Goal: Transaction & Acquisition: Purchase product/service

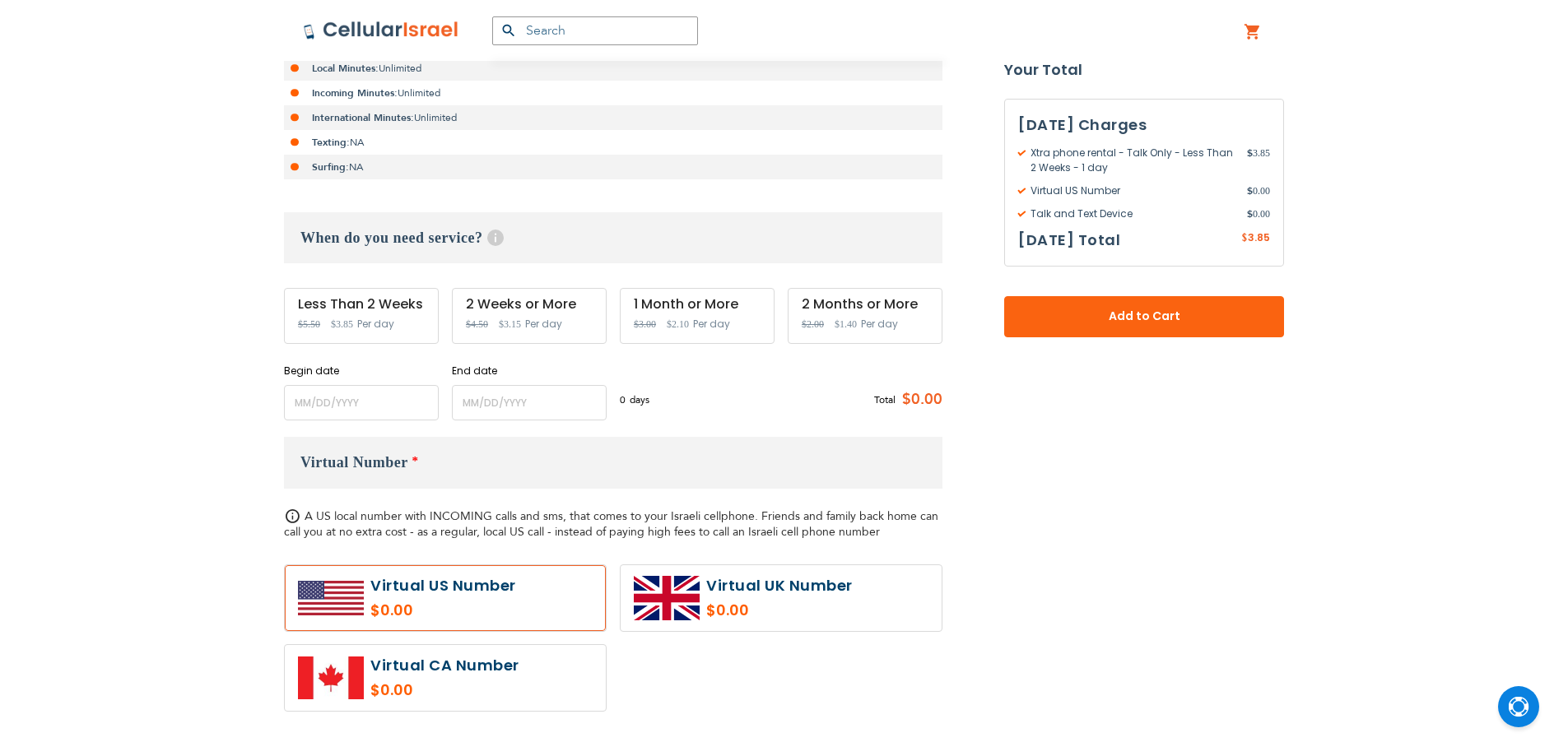
scroll to position [412, 0]
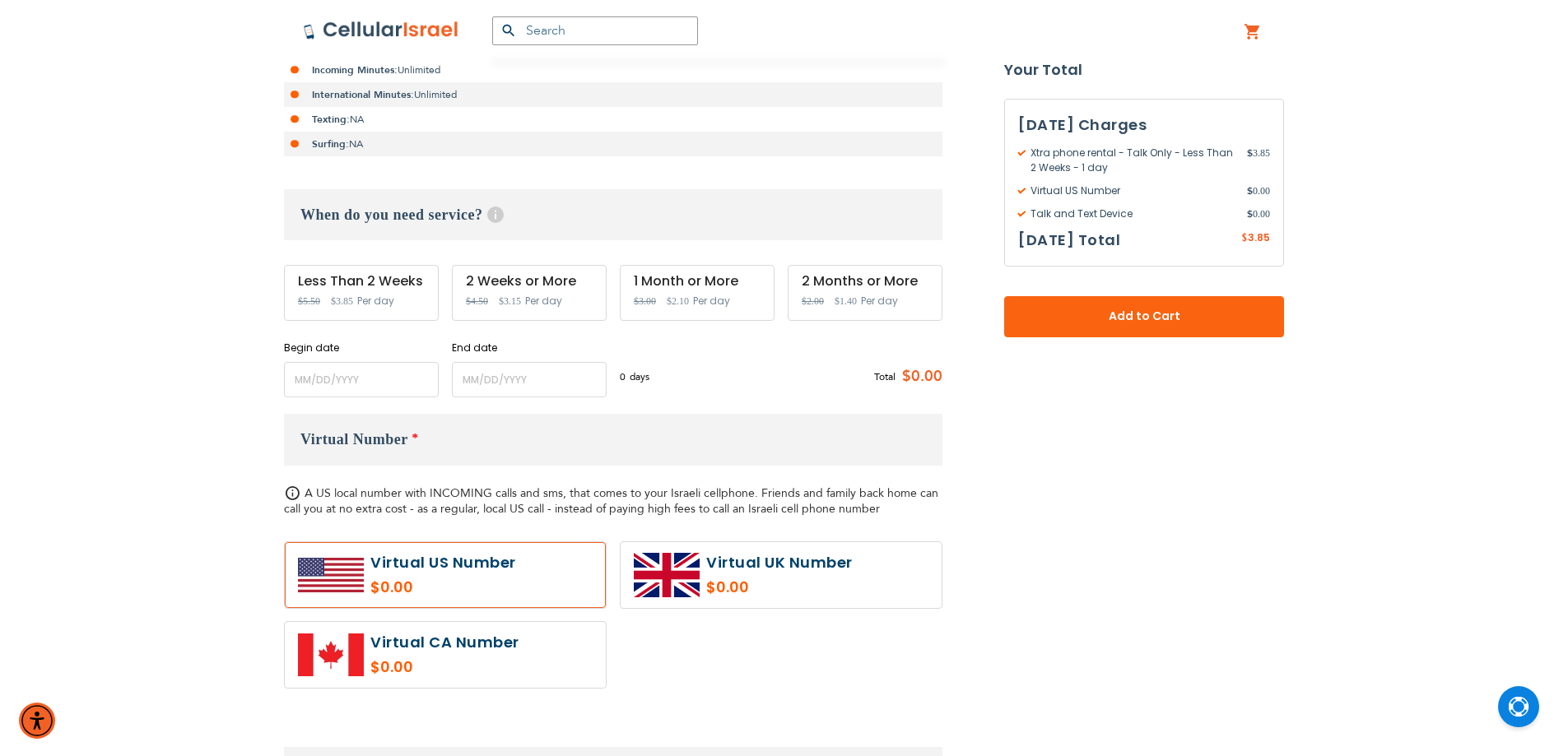
click at [354, 406] on div "Xtra phone rental - Talk Only As Low As $2.00 /Day Local Minutes: Unlimited Inc…" at bounding box center [613, 683] width 658 height 1445
click at [356, 386] on input "name" at bounding box center [361, 379] width 155 height 35
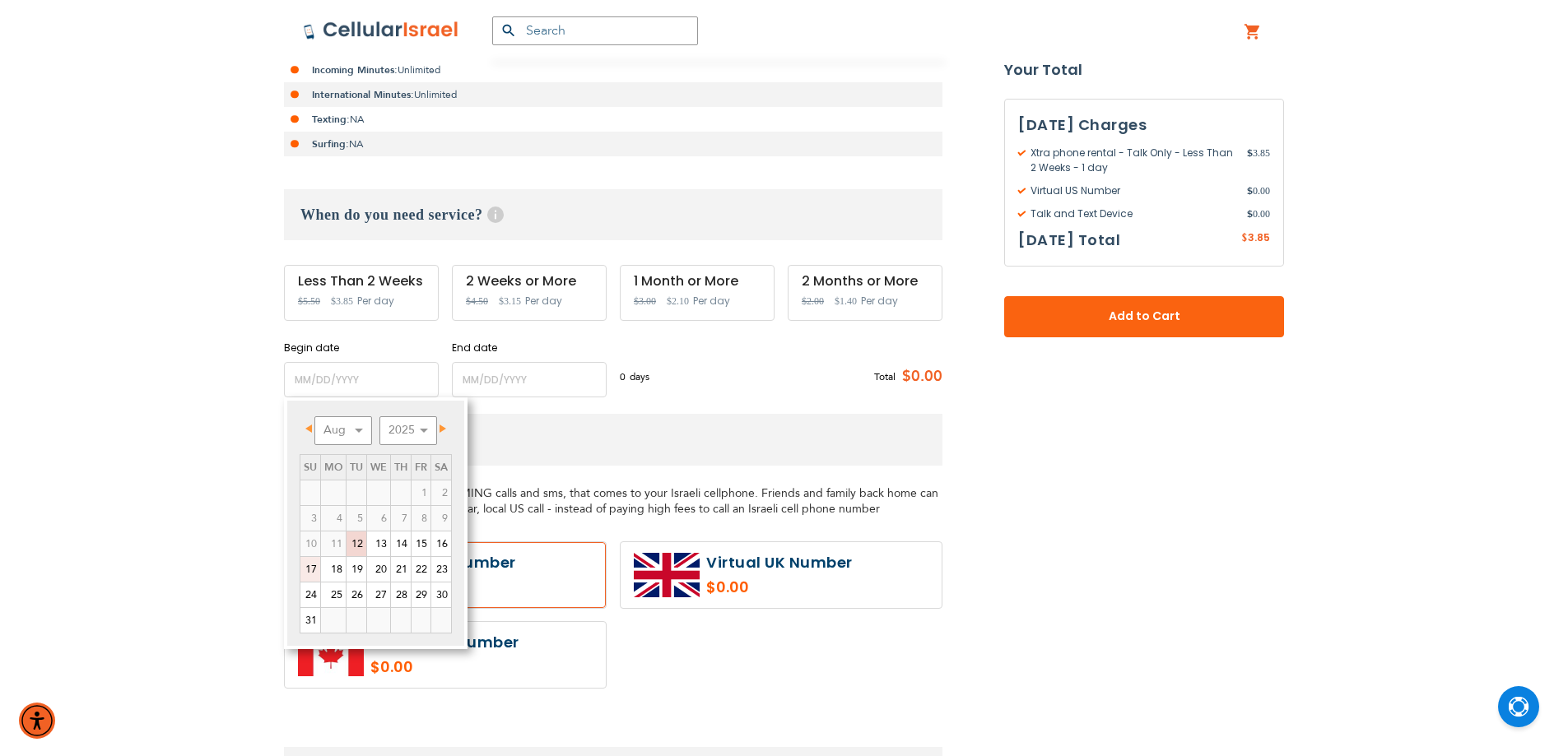
click at [311, 567] on link "17" at bounding box center [309, 569] width 20 height 25
type input "[DATE]"
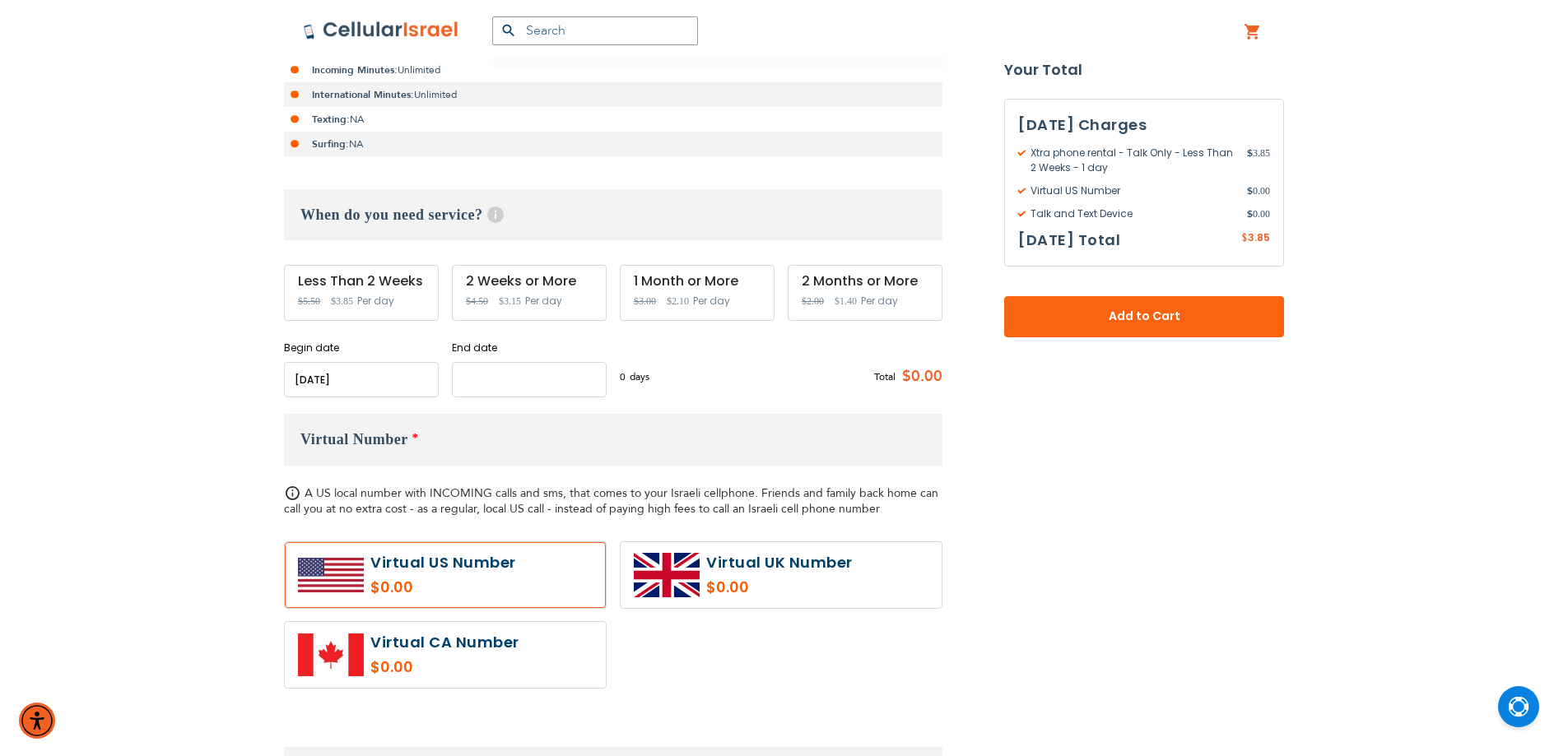
click at [502, 396] on input "name" at bounding box center [530, 379] width 155 height 35
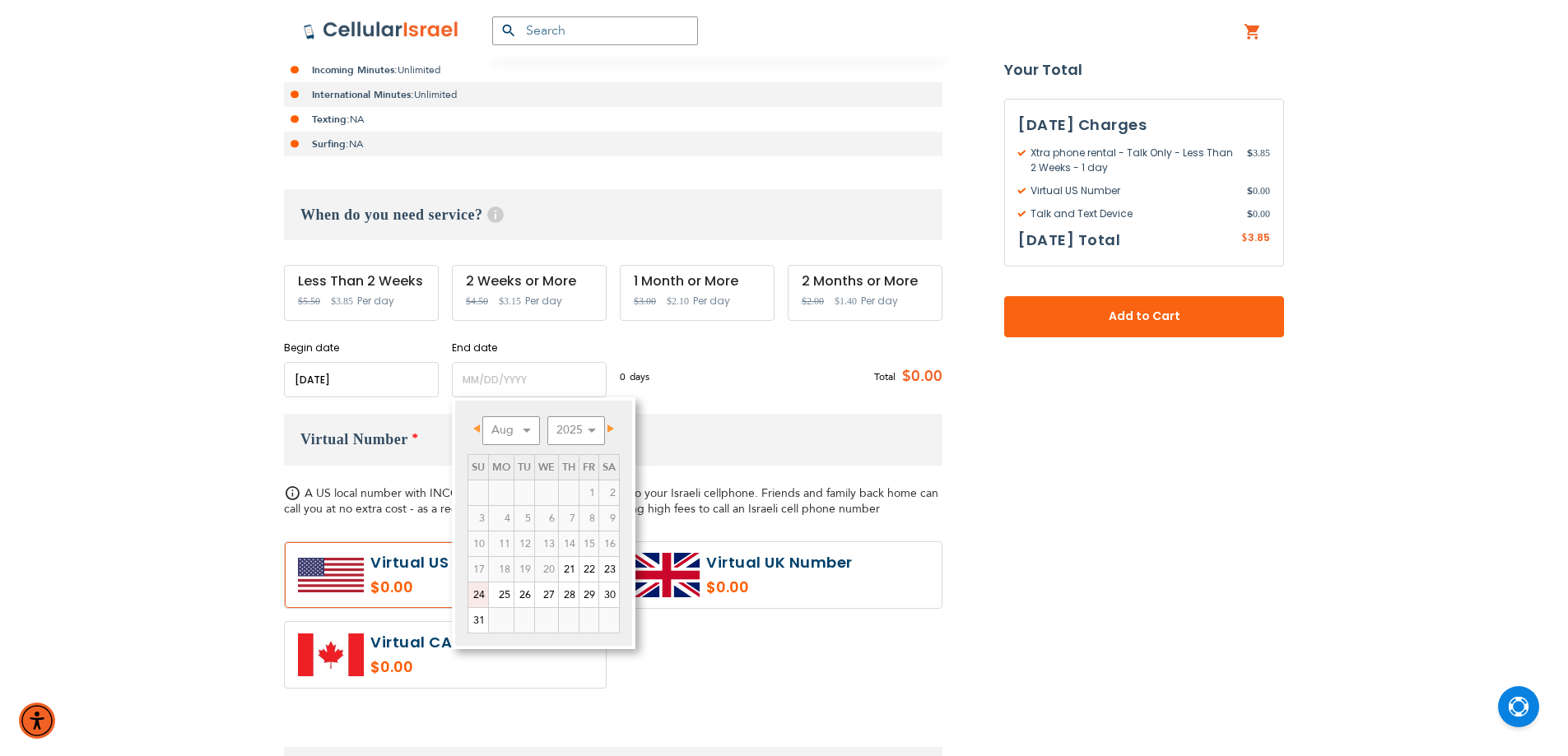
click at [479, 597] on link "24" at bounding box center [478, 594] width 20 height 25
type input "[DATE]"
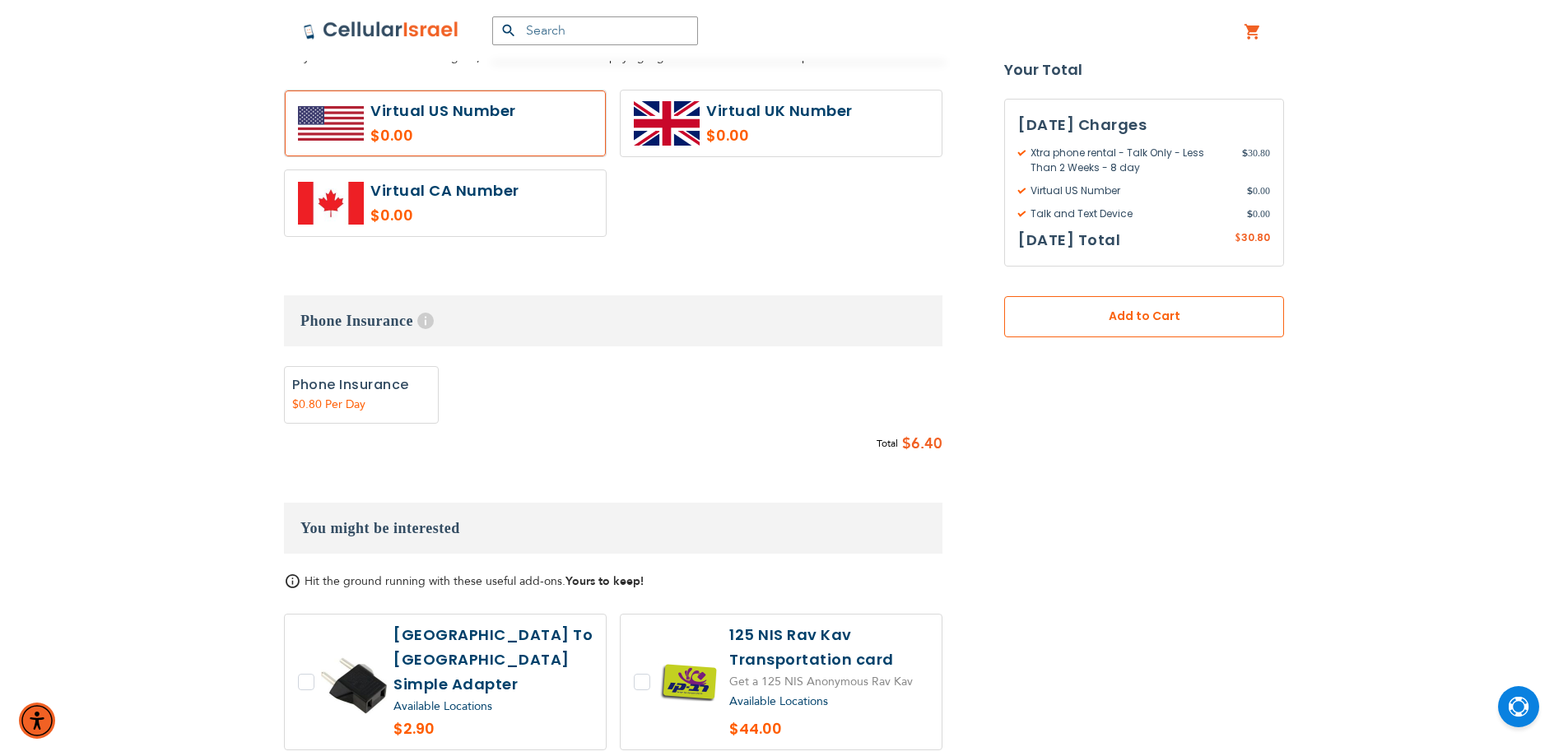
click at [1134, 300] on button "Add to Cart" at bounding box center [1144, 317] width 280 height 41
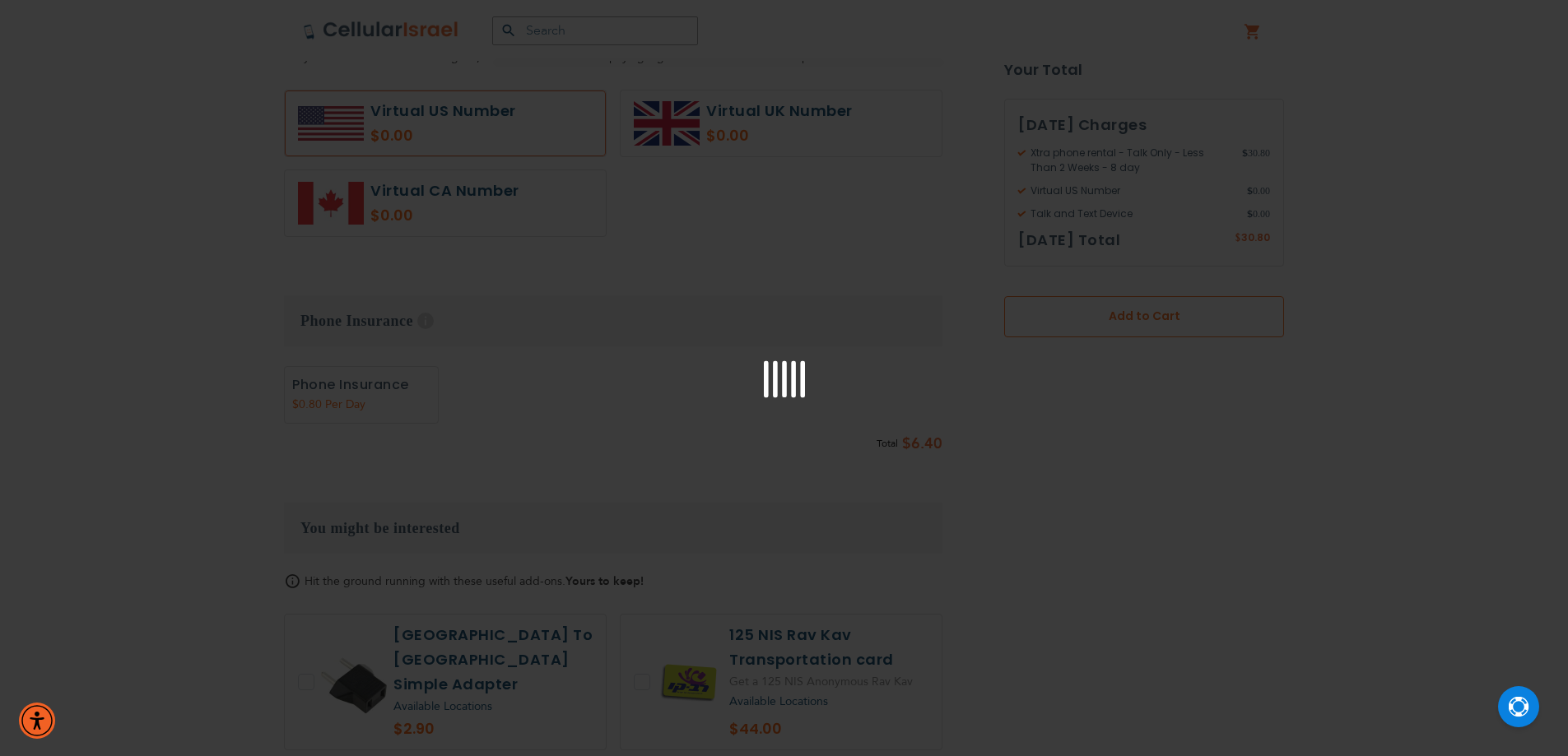
scroll to position [822, 0]
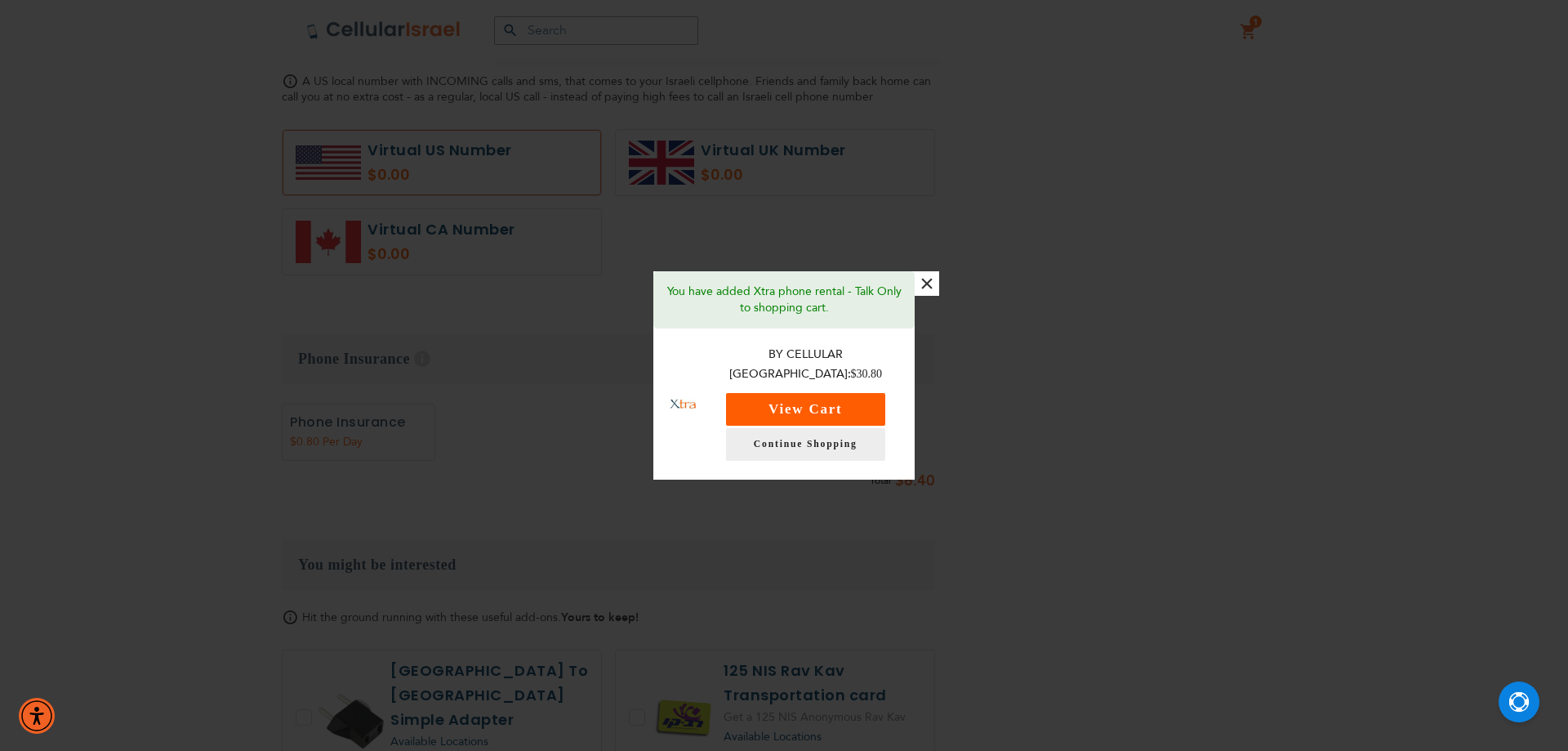
click at [824, 402] on button "View Cart" at bounding box center [805, 410] width 160 height 32
